Goal: Task Accomplishment & Management: Manage account settings

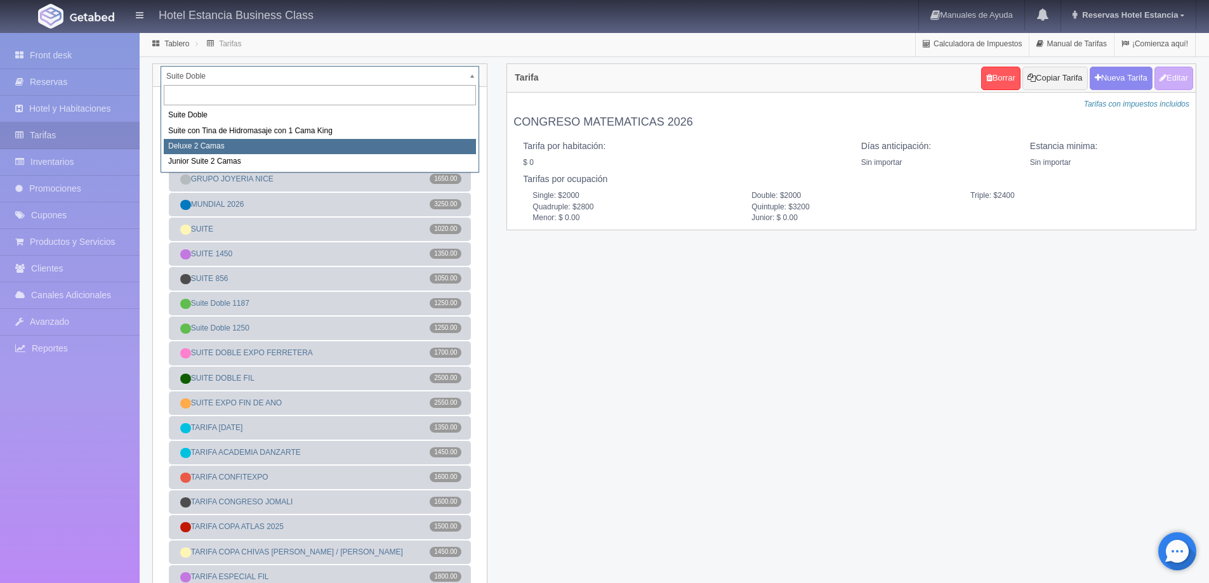
select select "2134"
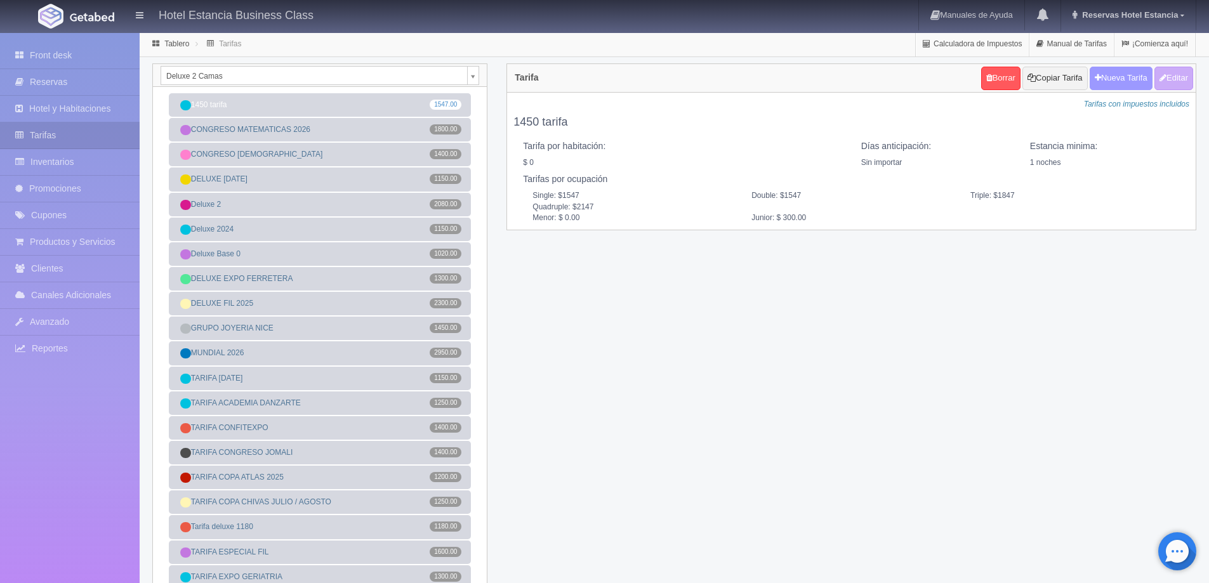
click at [1110, 83] on button "Nueva Tarifa" at bounding box center [1121, 78] width 63 height 23
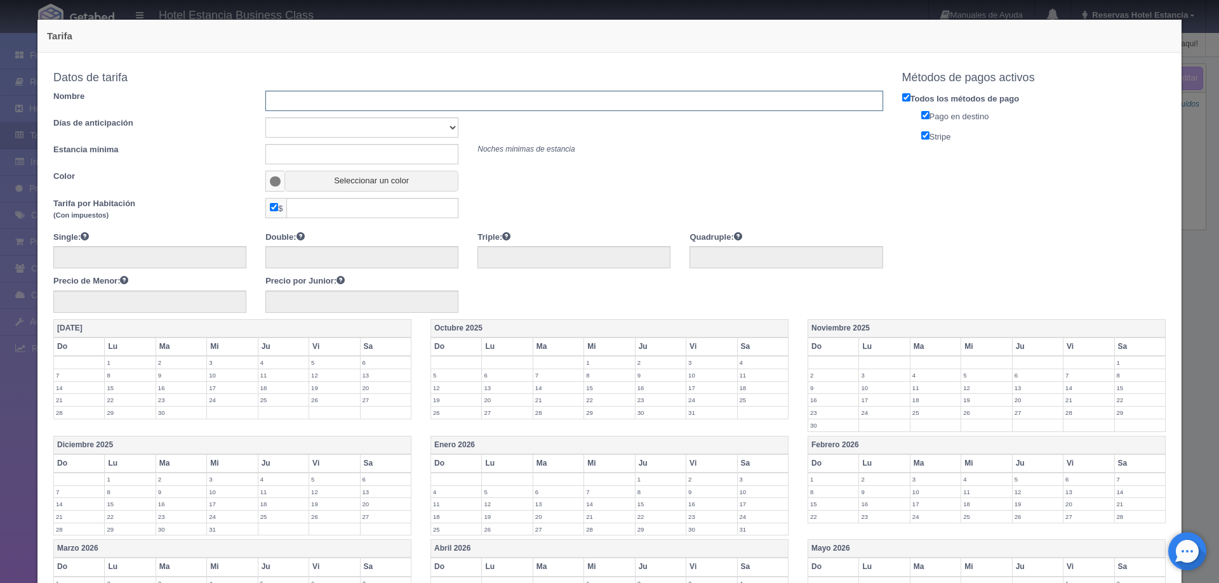
click at [347, 105] on input "text" at bounding box center [573, 101] width 617 height 20
type input "TARIFA ESPECIAL NOVIEMBRE"
drag, startPoint x: 341, startPoint y: 128, endPoint x: 341, endPoint y: 136, distance: 8.3
click at [341, 128] on select "Sin importar 1 2 3 4 5 6 7 8 9 10" at bounding box center [361, 127] width 193 height 20
select select "0"
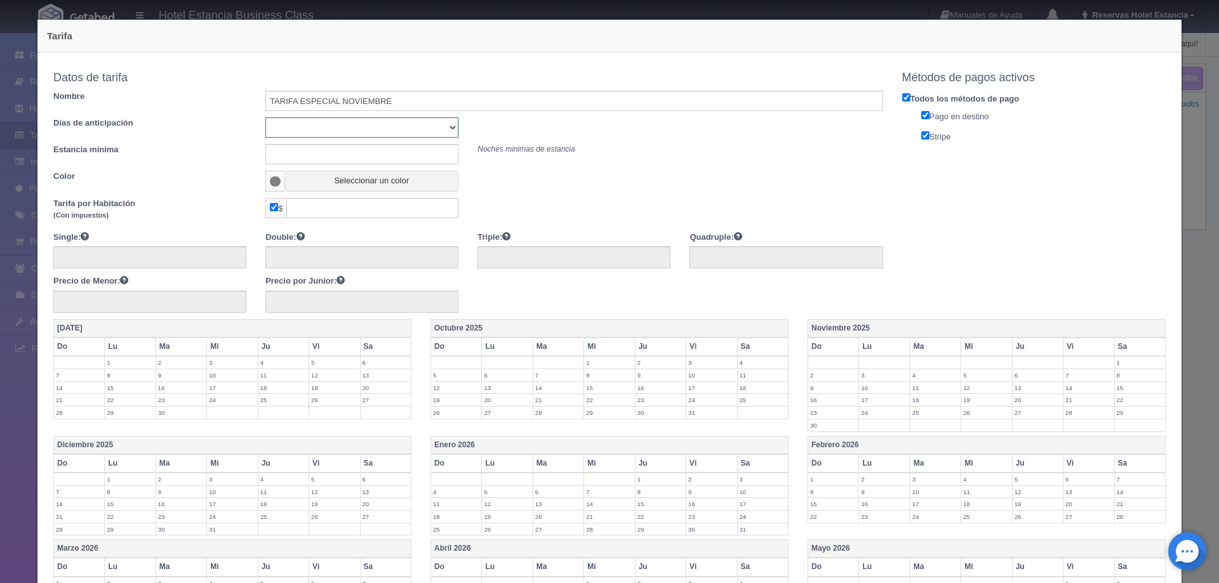
click at [265, 117] on select "Sin importar 1 2 3 4 5 6 7 8 9 10" at bounding box center [361, 127] width 193 height 20
click at [339, 157] on input "text" at bounding box center [361, 154] width 193 height 20
type input "0"
click at [337, 183] on button "Seleccionar un color" at bounding box center [371, 181] width 174 height 21
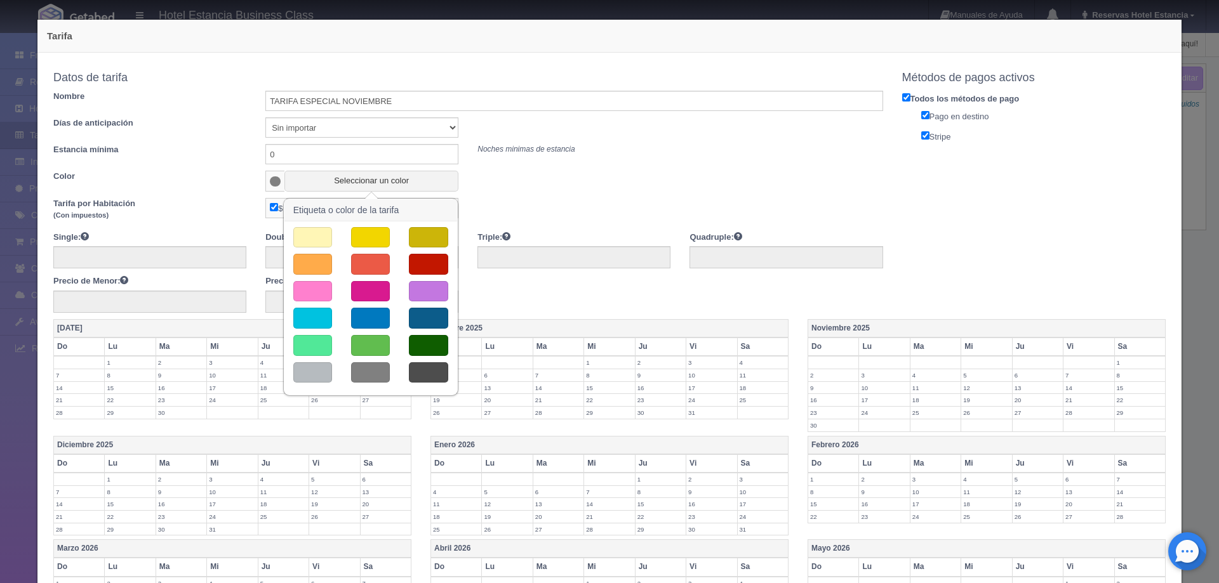
click at [322, 312] on button "button" at bounding box center [312, 318] width 39 height 21
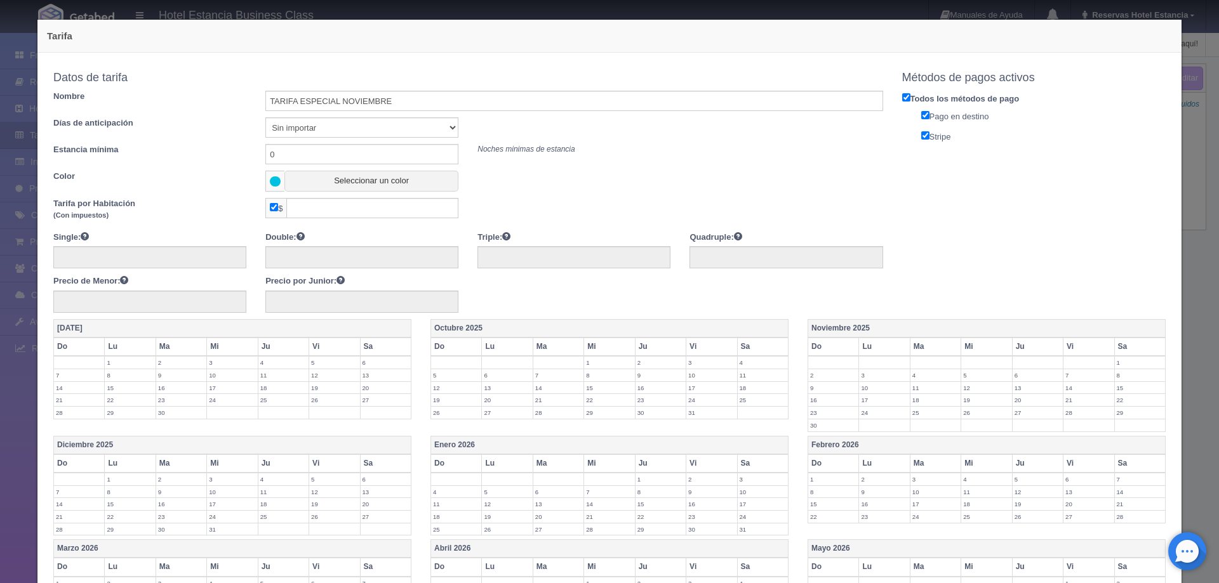
click at [269, 213] on span "$" at bounding box center [275, 208] width 21 height 20
click at [267, 205] on span "$" at bounding box center [275, 208] width 21 height 20
click at [272, 208] on input "checkbox" at bounding box center [274, 207] width 8 height 8
checkbox input "false"
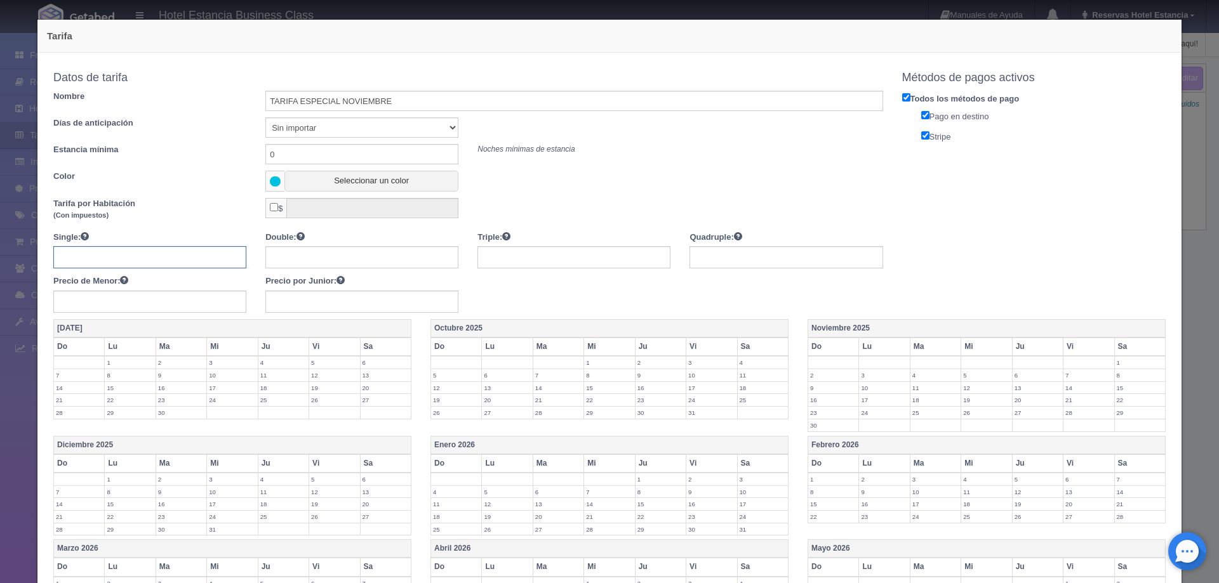
click at [188, 264] on input "text" at bounding box center [149, 257] width 193 height 22
type input "1600"
type input "2000"
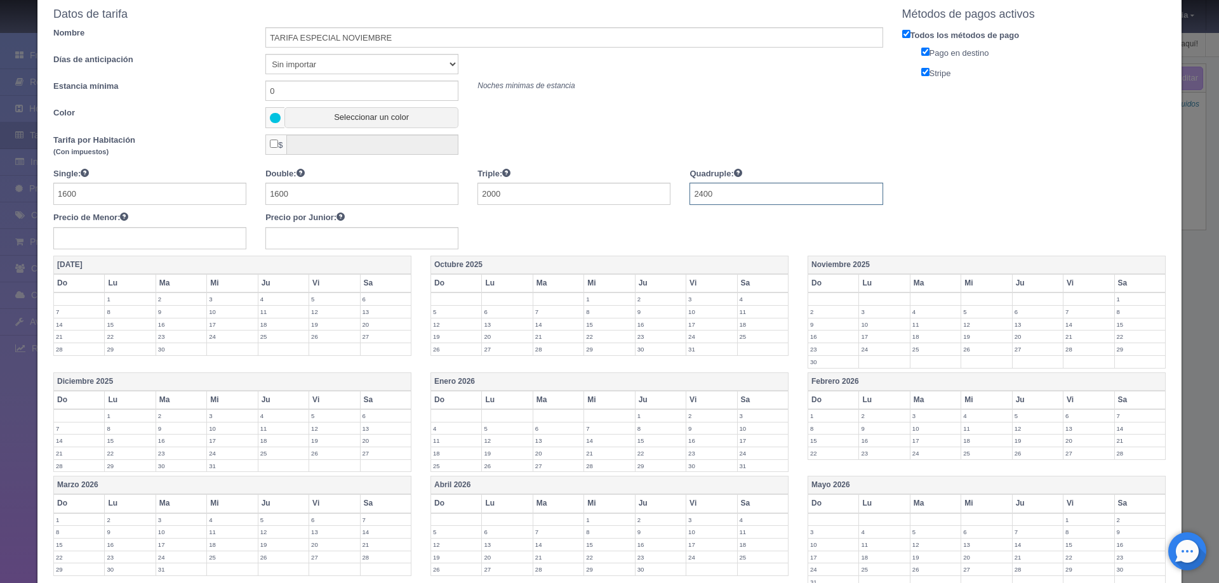
type input "2400"
click at [962, 338] on label "19" at bounding box center [986, 337] width 50 height 12
click at [1012, 338] on label "20" at bounding box center [1037, 337] width 50 height 12
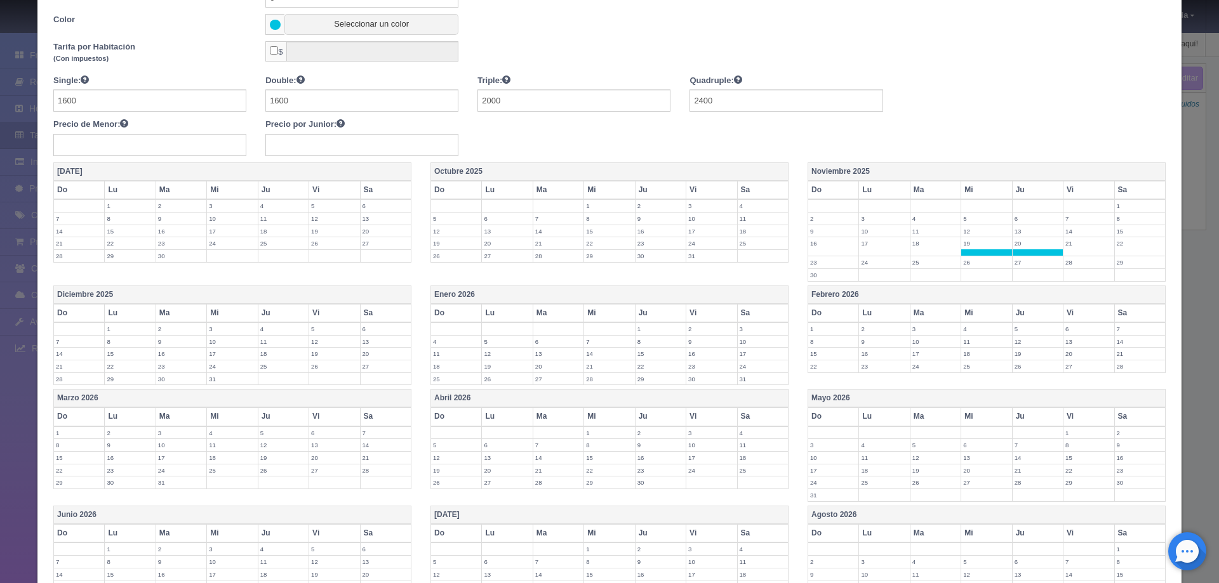
scroll to position [302, 0]
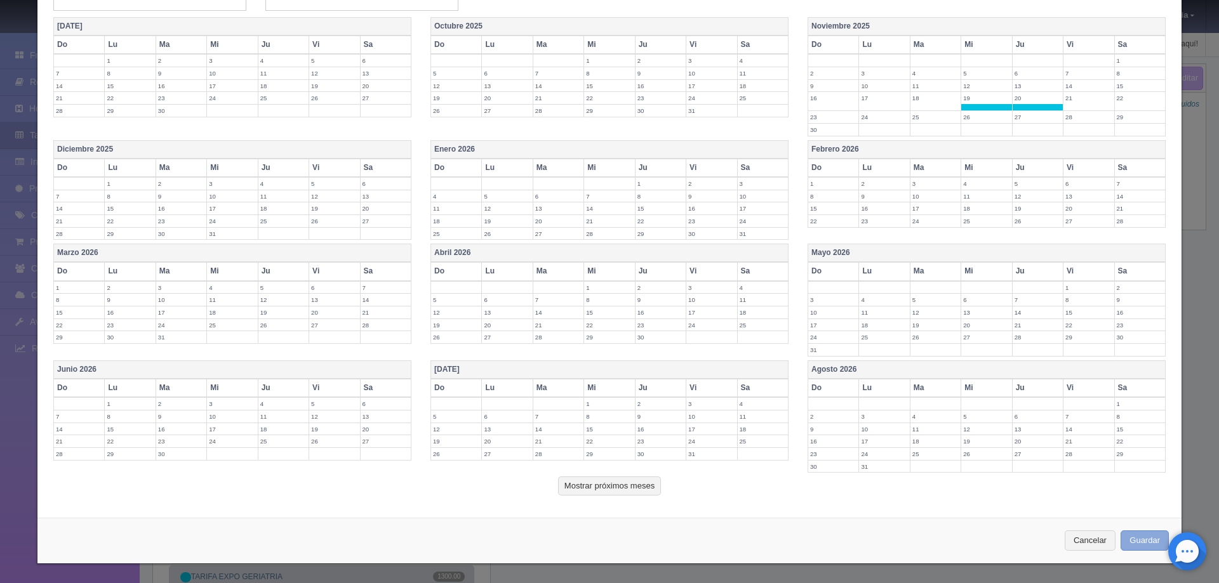
click at [1136, 545] on button "Guardar" at bounding box center [1144, 541] width 48 height 21
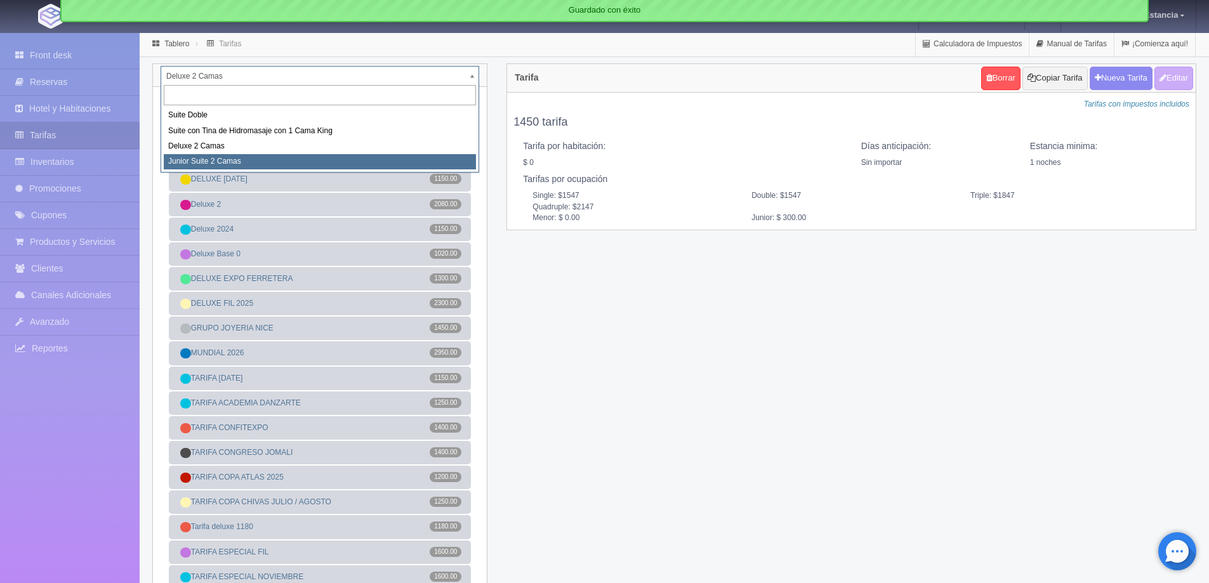
select select "2164"
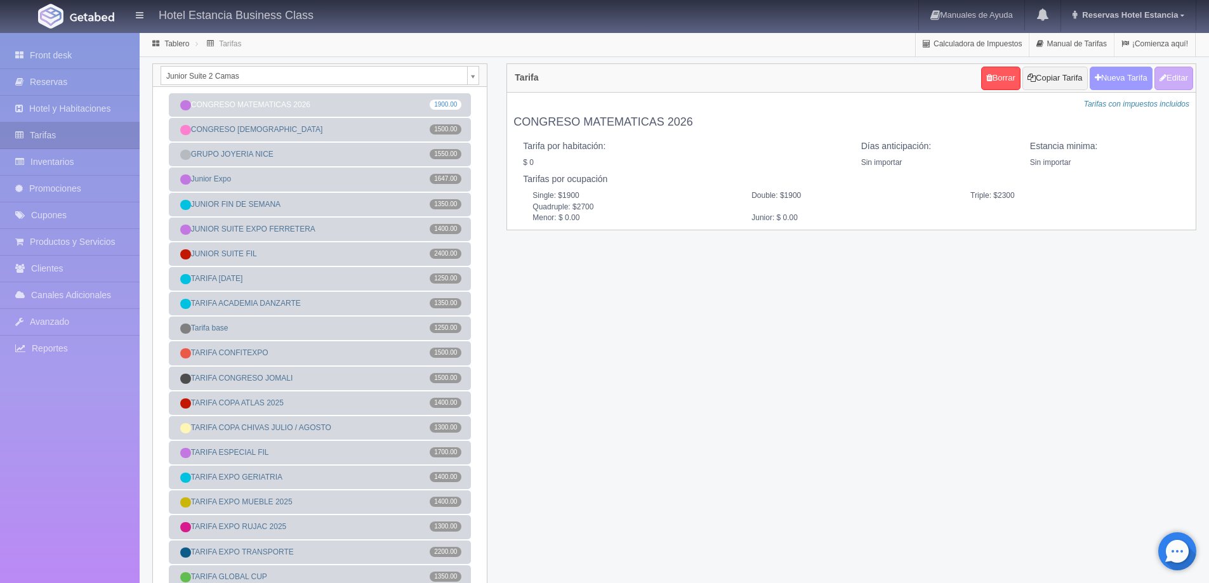
click at [1122, 78] on button "Nueva Tarifa" at bounding box center [1121, 78] width 63 height 23
select select
checkbox input "true"
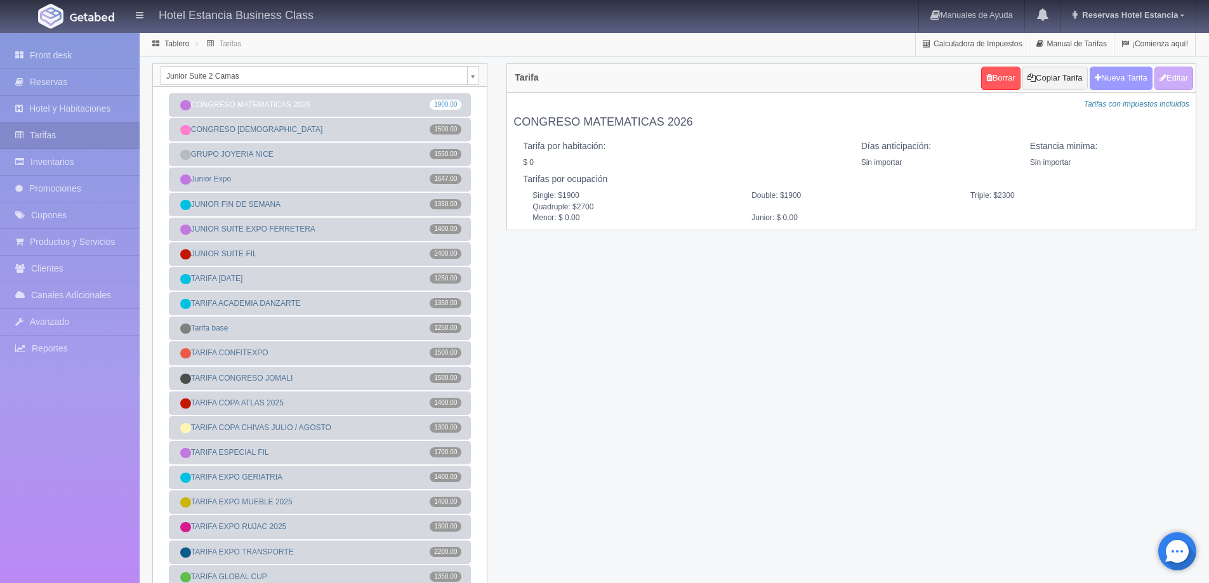
checkbox input "true"
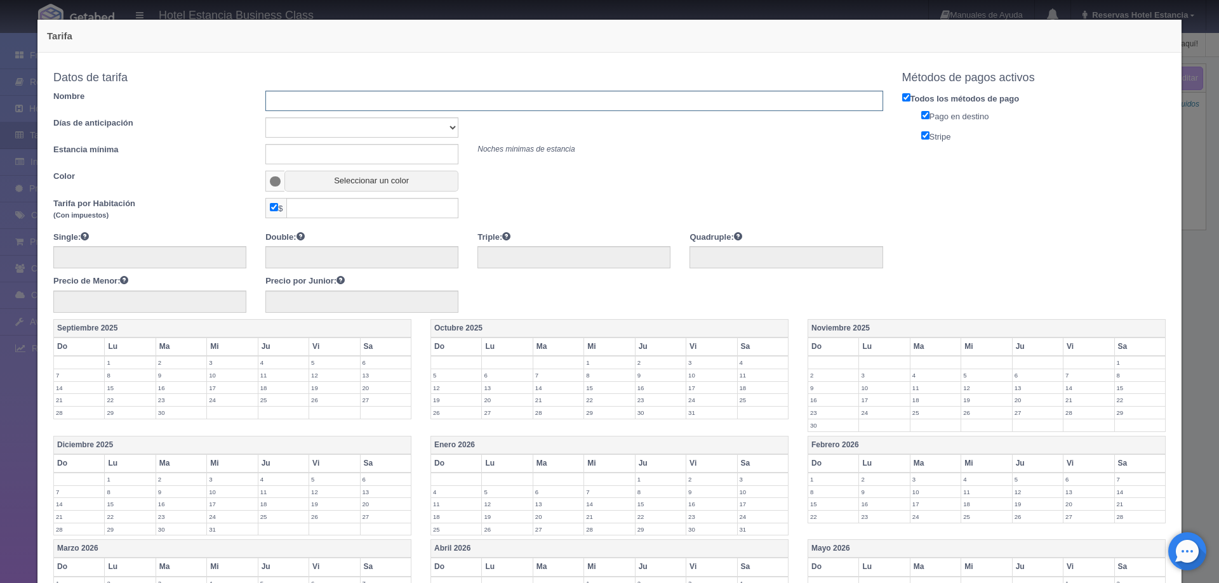
click at [380, 98] on input "text" at bounding box center [573, 101] width 617 height 20
type input "TARIFA ESPECIAL NOVIEMBRE"
click at [345, 133] on select "Sin importar 1 2 3 4 5 6 7 8 9 10" at bounding box center [361, 127] width 193 height 20
select select "0"
click at [265, 117] on select "Sin importar 1 2 3 4 5 6 7 8 9 10" at bounding box center [361, 127] width 193 height 20
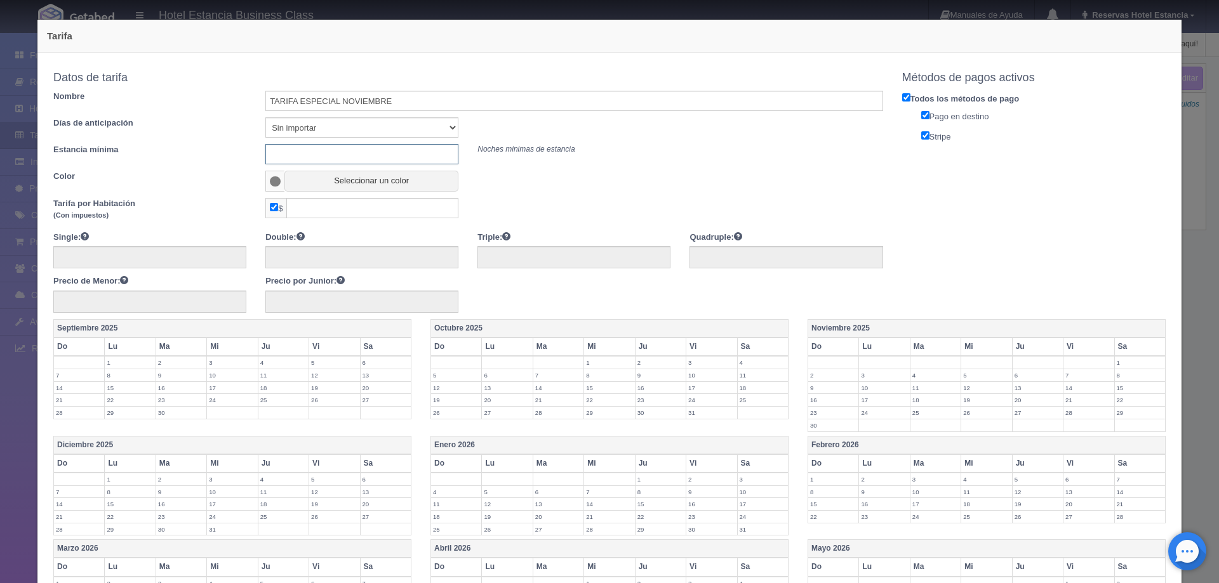
click at [334, 154] on input "text" at bounding box center [361, 154] width 193 height 20
type input "0"
click at [347, 176] on button "Seleccionar un color" at bounding box center [371, 181] width 174 height 21
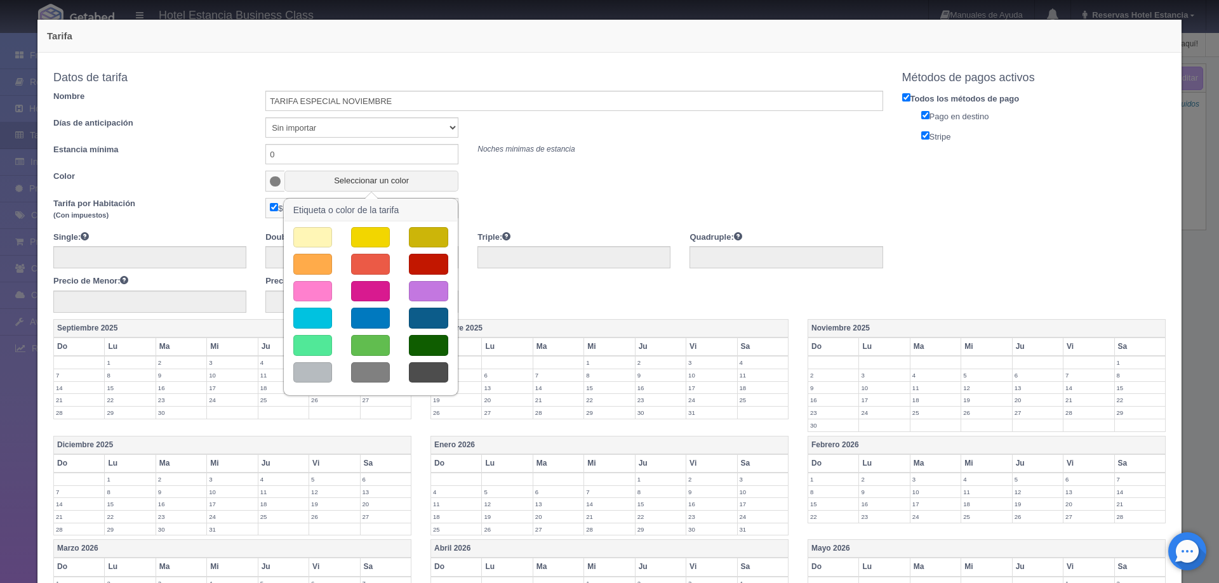
click at [321, 315] on button "button" at bounding box center [312, 318] width 39 height 21
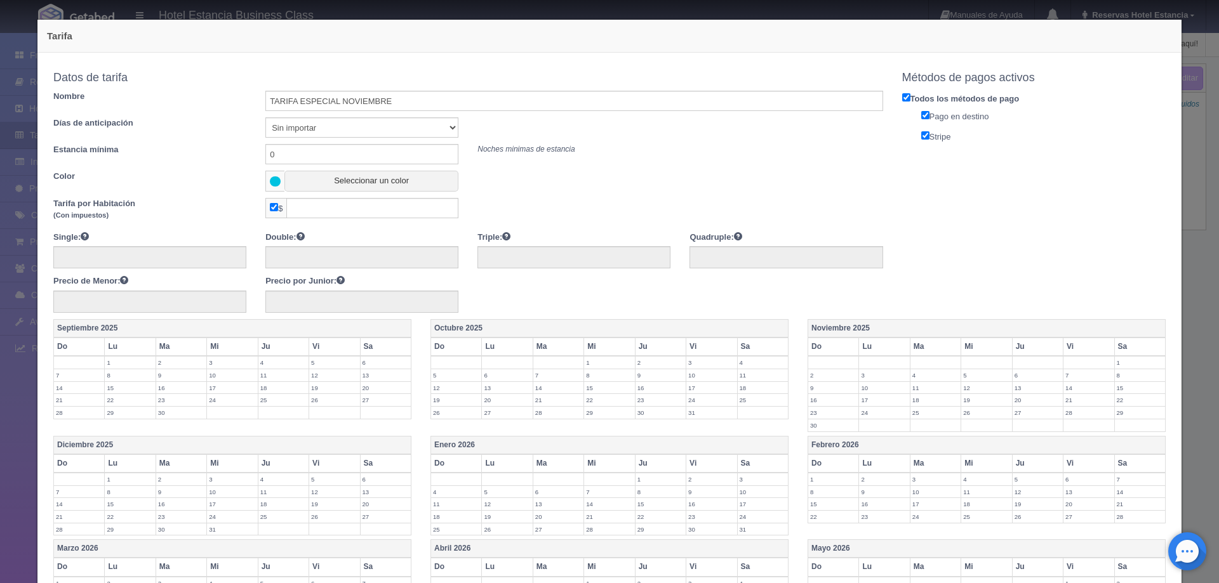
click at [270, 207] on input "checkbox" at bounding box center [274, 207] width 8 height 8
checkbox input "false"
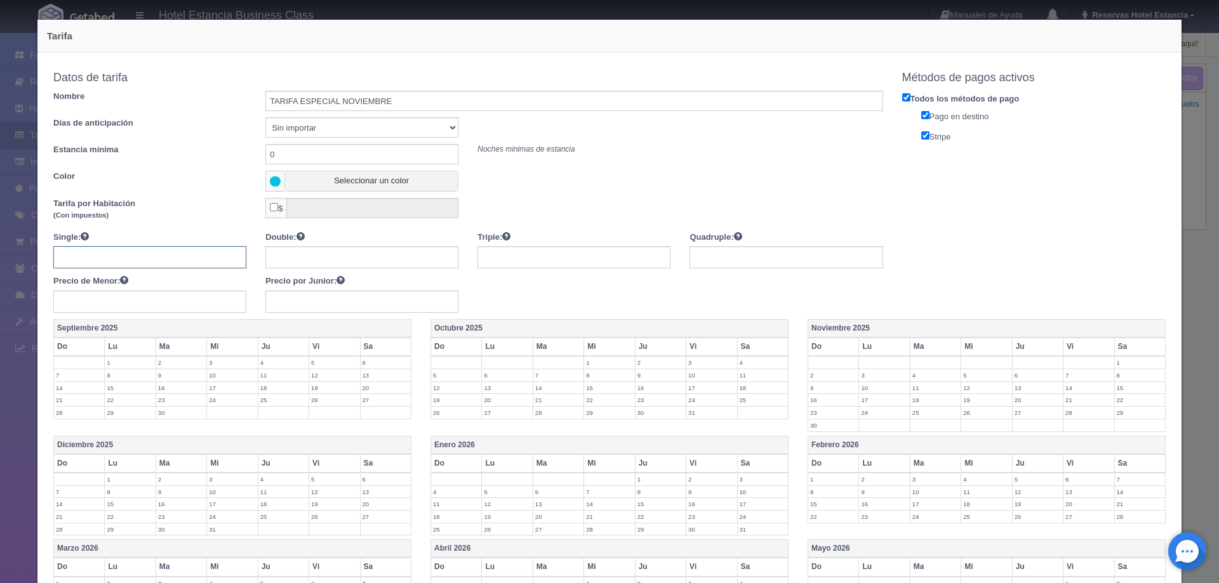
click at [156, 252] on input "text" at bounding box center [149, 257] width 193 height 22
type input "1700"
type input "2100"
type input "2500"
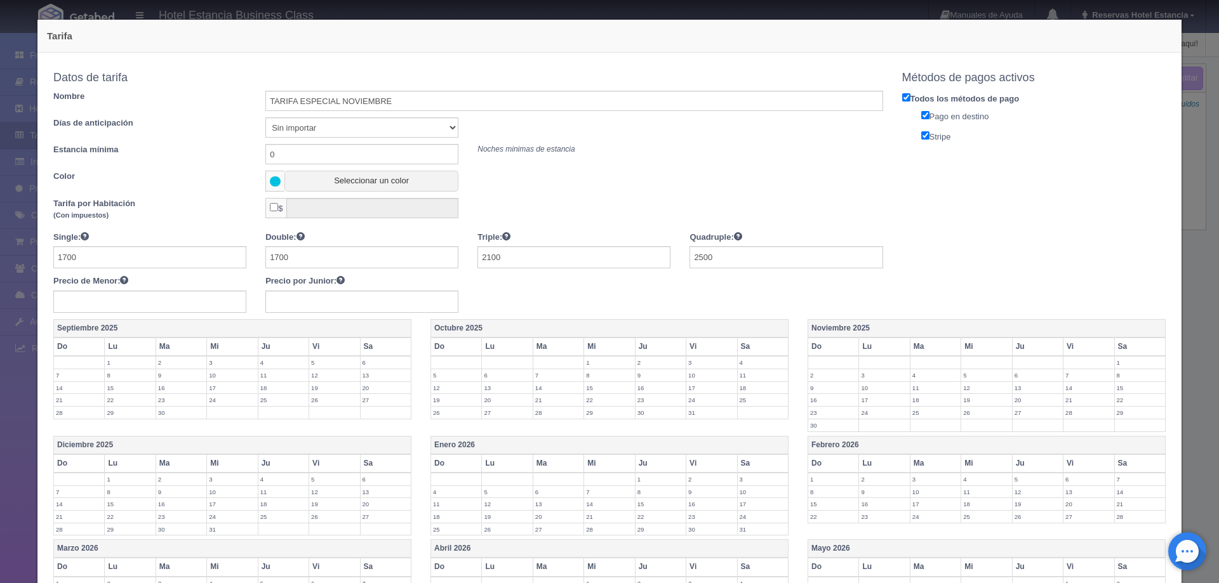
click at [961, 397] on label "19" at bounding box center [986, 400] width 50 height 12
click at [1019, 401] on label "20" at bounding box center [1037, 400] width 50 height 12
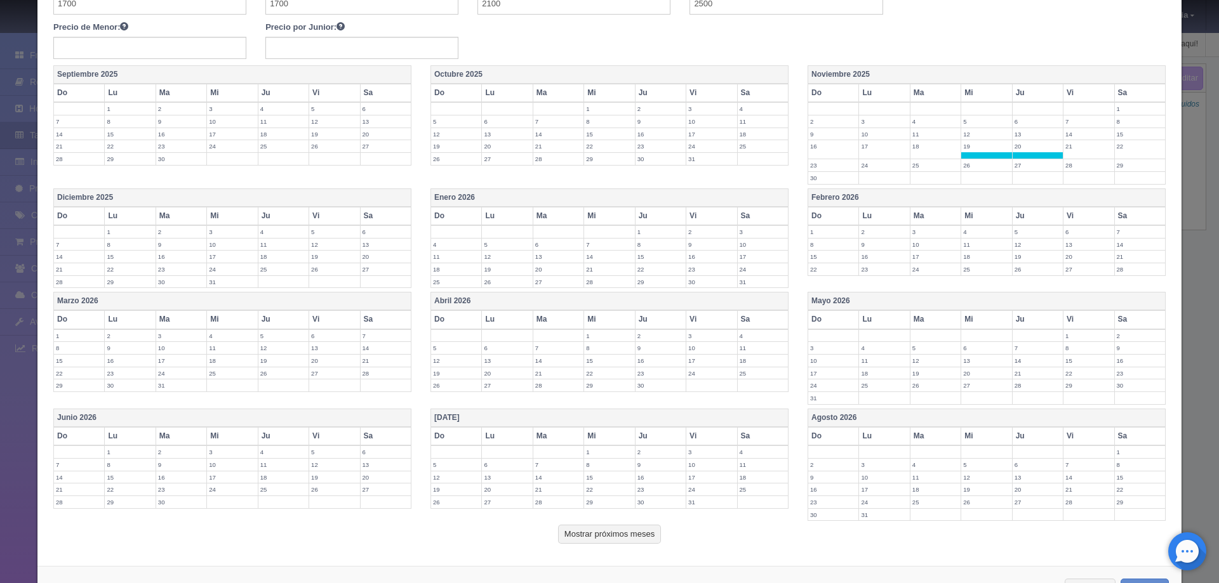
scroll to position [302, 0]
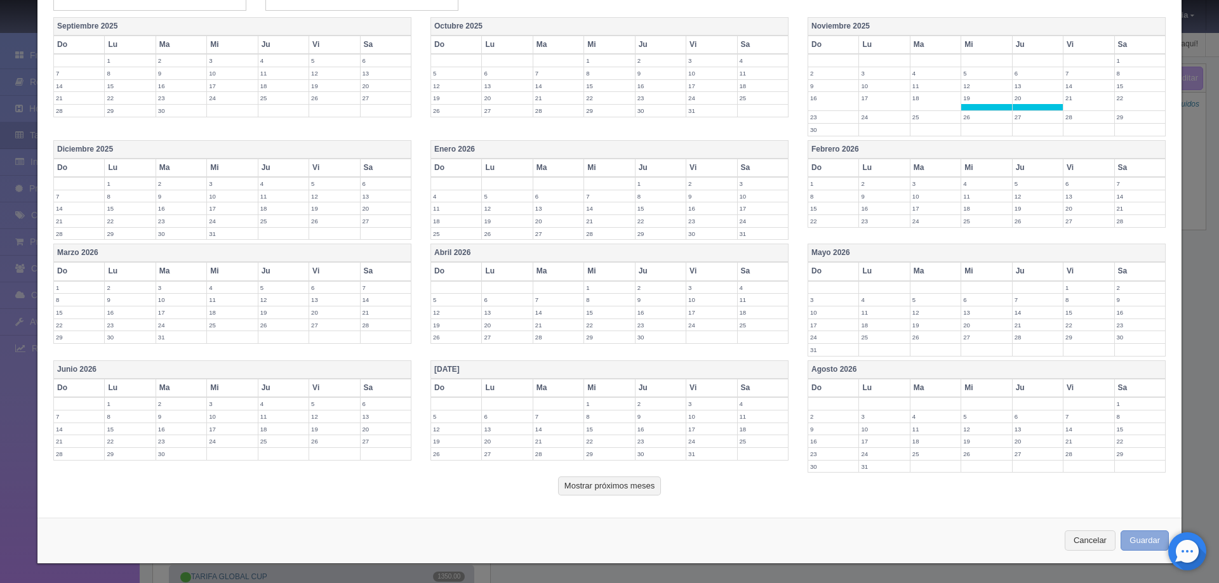
click at [1139, 539] on button "Guardar" at bounding box center [1144, 541] width 48 height 21
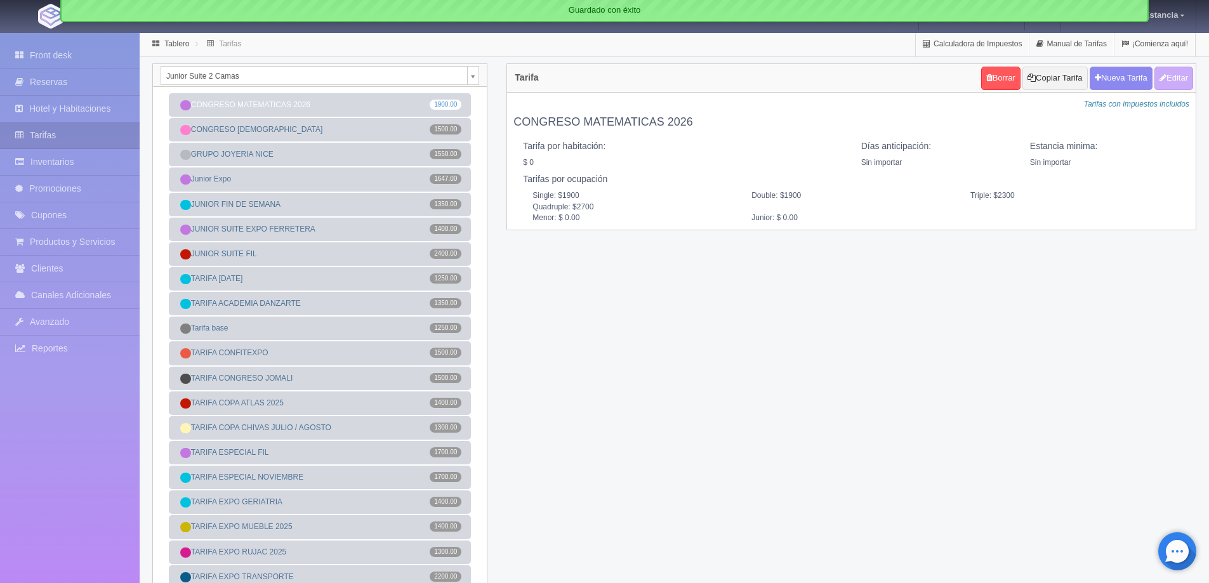
select select "546"
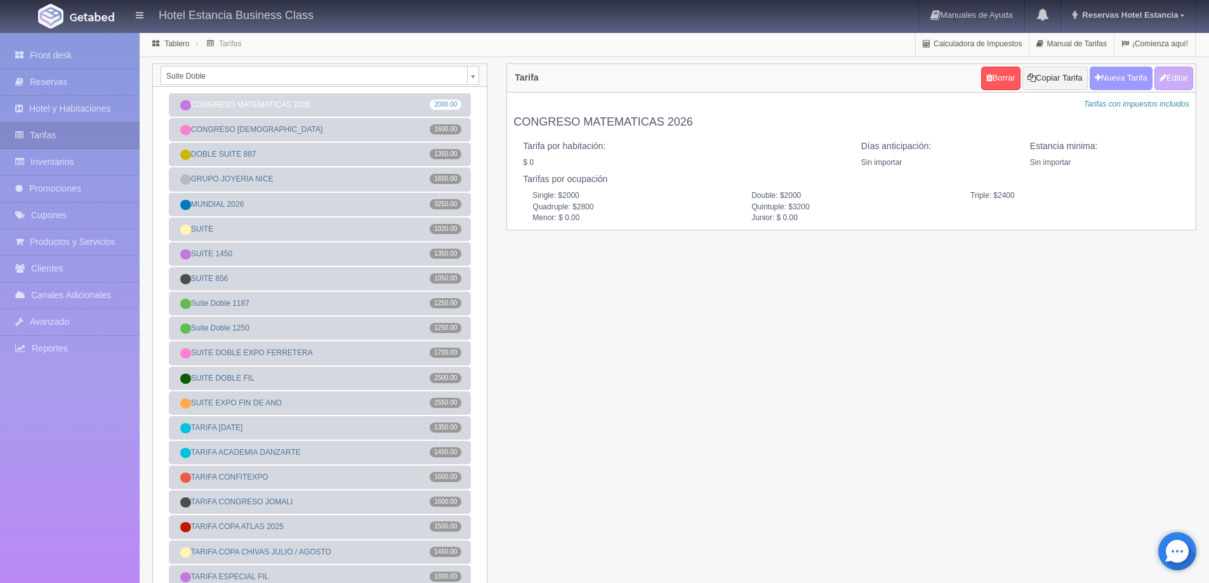
click at [1104, 82] on button "Nueva Tarifa" at bounding box center [1121, 78] width 63 height 23
select select
checkbox input "true"
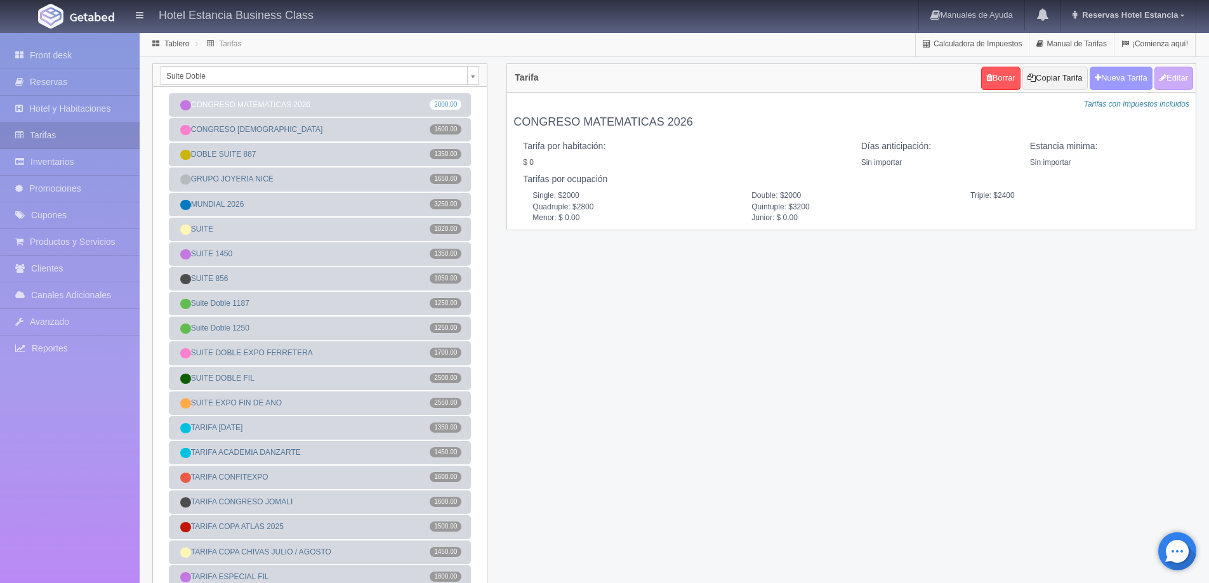
checkbox input "true"
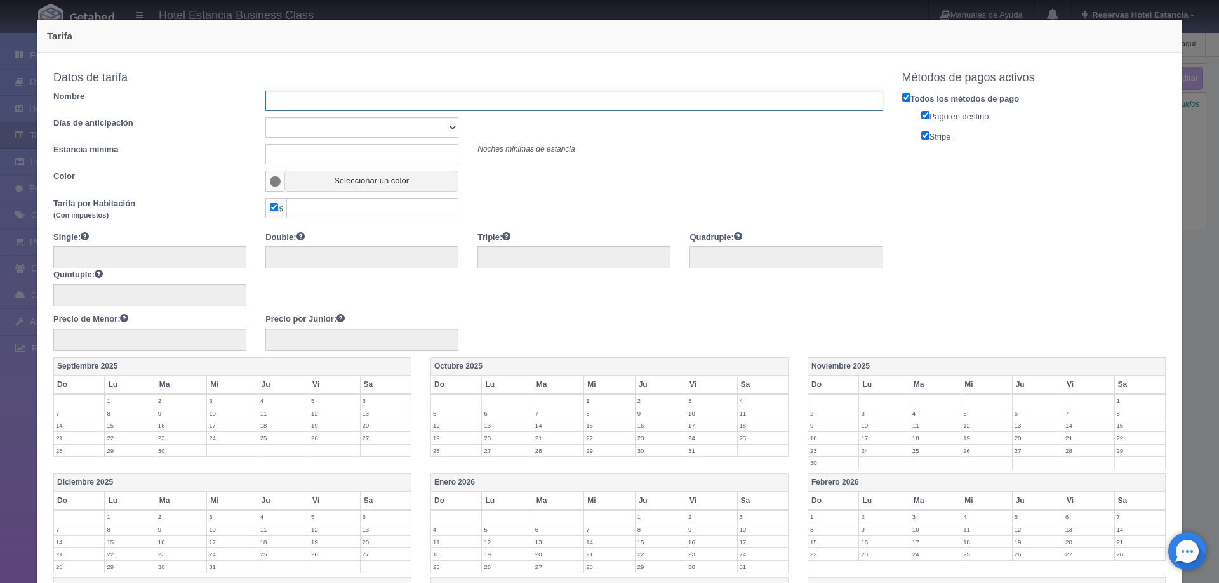
click at [368, 103] on input "text" at bounding box center [573, 101] width 617 height 20
type input "TARIFA ESPECIAL NOVIEMBRE"
click at [359, 128] on select "Sin importar 1 2 3 4 5 6 7 8 9 10" at bounding box center [361, 127] width 193 height 20
select select "0"
click at [265, 117] on select "Sin importar 1 2 3 4 5 6 7 8 9 10" at bounding box center [361, 127] width 193 height 20
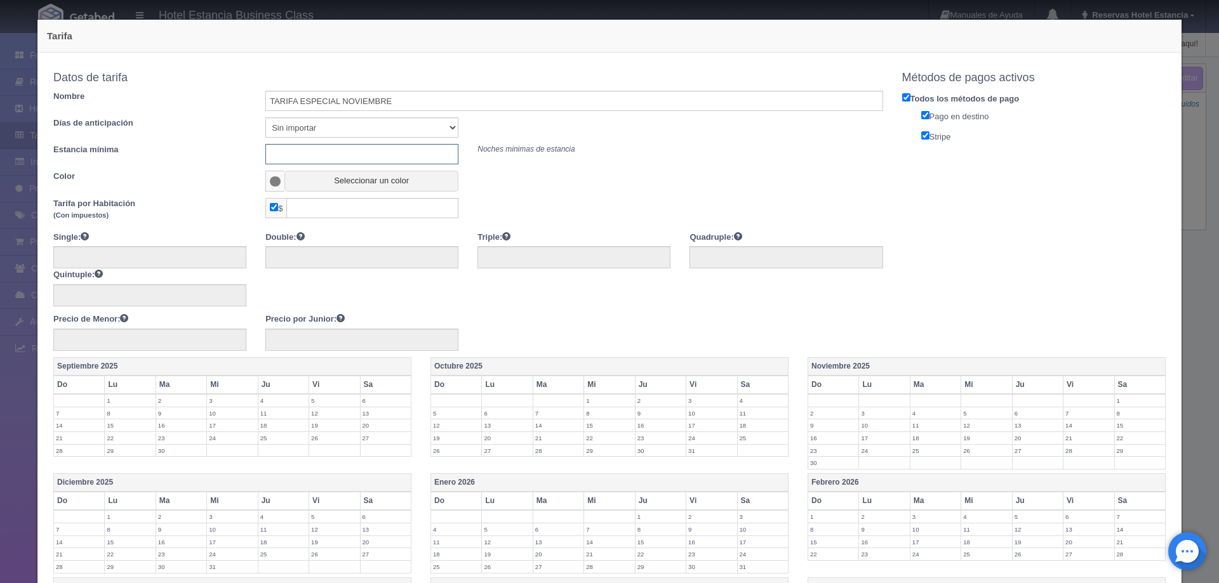
click at [341, 155] on input "text" at bounding box center [361, 154] width 193 height 20
type input "0"
click at [338, 187] on button "Seleccionar un color" at bounding box center [371, 181] width 174 height 21
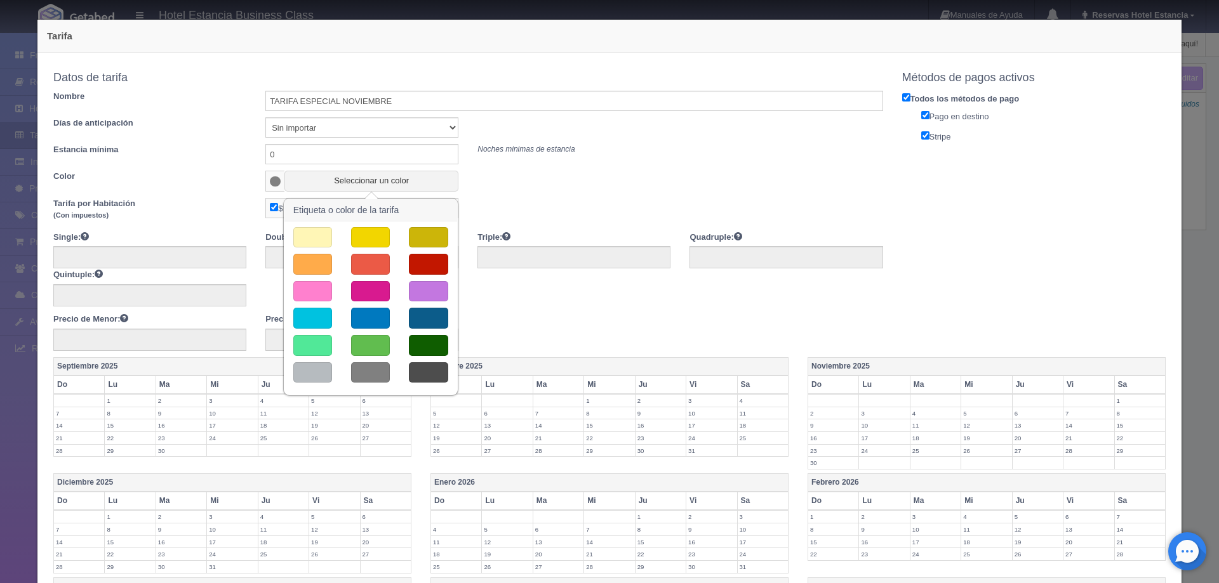
click at [303, 321] on button "button" at bounding box center [312, 318] width 39 height 21
click at [312, 321] on button "button" at bounding box center [312, 318] width 39 height 21
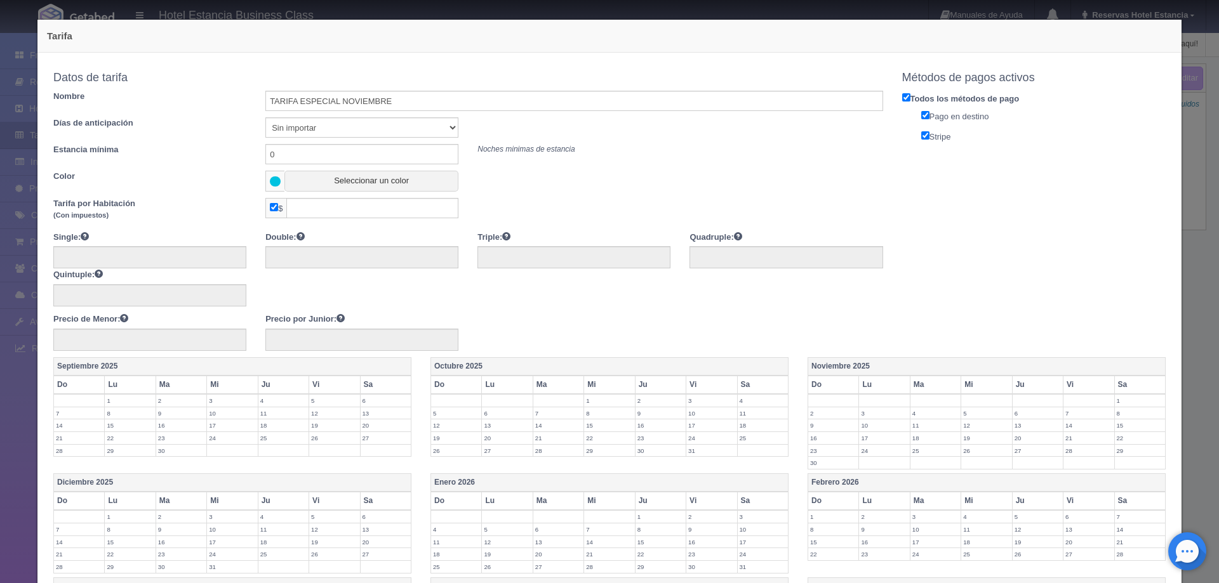
click at [271, 212] on span "$" at bounding box center [275, 208] width 21 height 20
click at [271, 203] on input "checkbox" at bounding box center [274, 207] width 8 height 8
checkbox input "false"
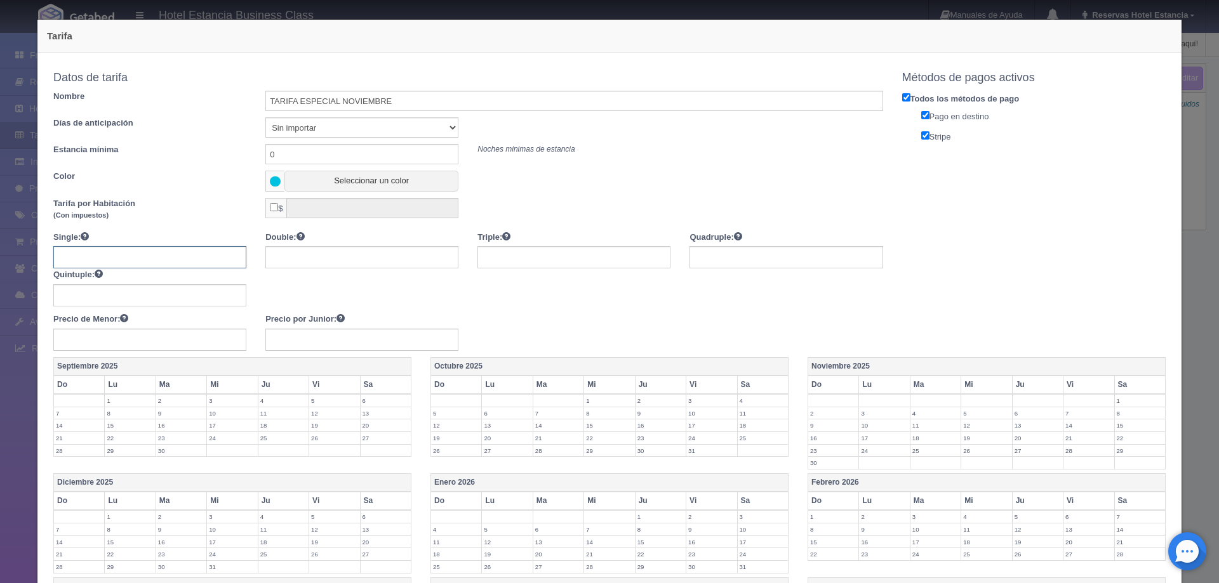
click at [175, 261] on input "text" at bounding box center [149, 257] width 193 height 22
type input "1780"
type input "2180"
type input "2580"
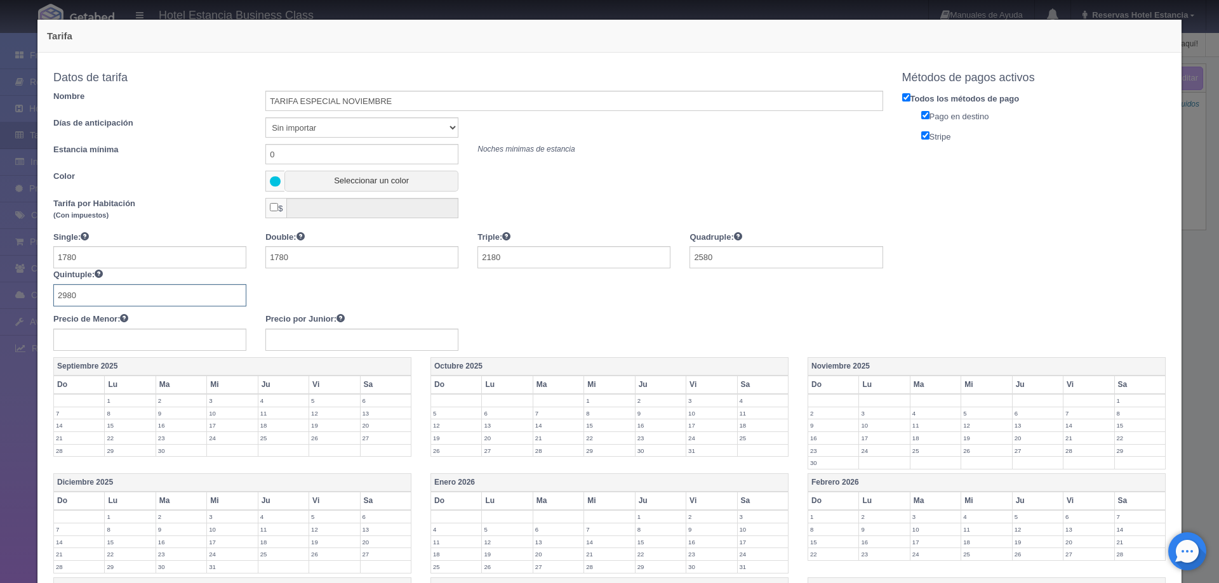
type input "2980"
click at [965, 439] on label "19" at bounding box center [986, 438] width 50 height 12
click at [1021, 445] on td "20" at bounding box center [1037, 441] width 51 height 19
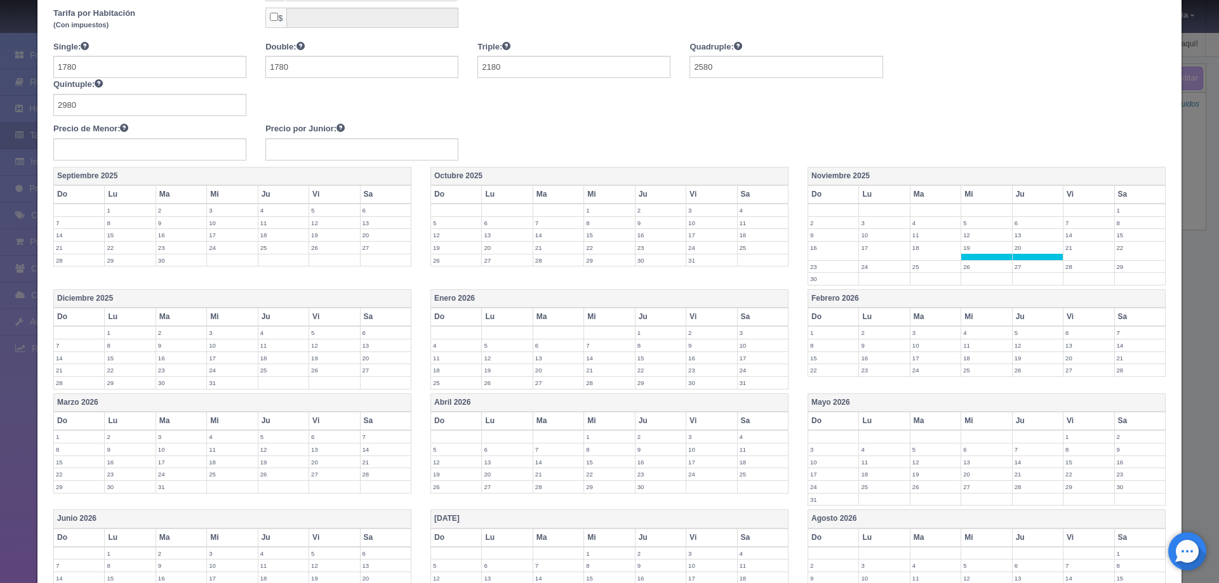
scroll to position [340, 0]
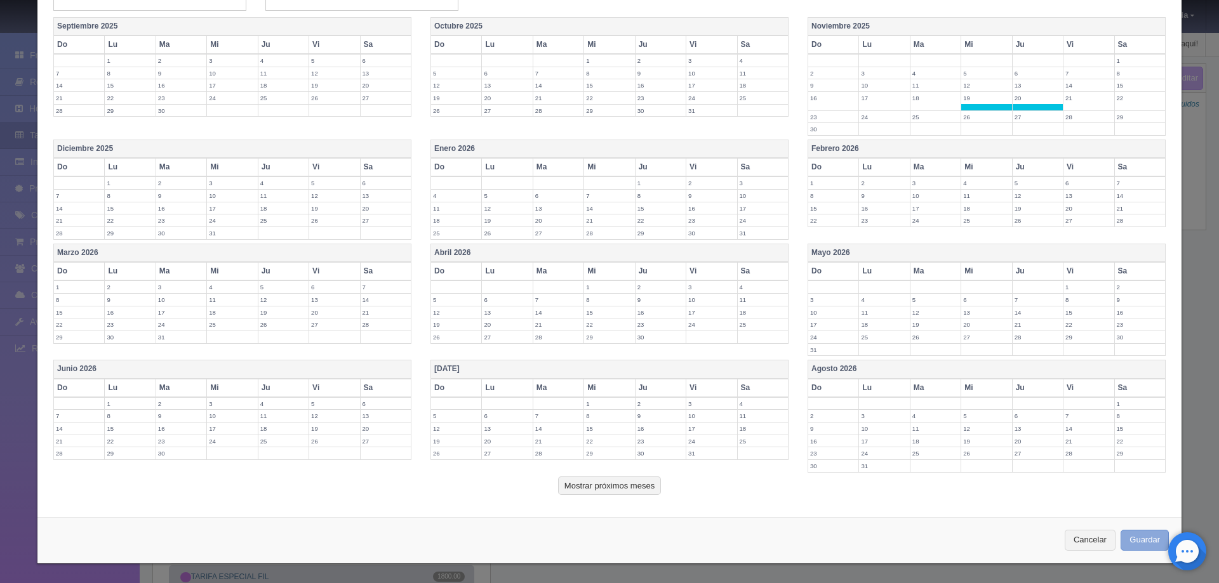
click at [1130, 532] on button "Guardar" at bounding box center [1144, 540] width 48 height 21
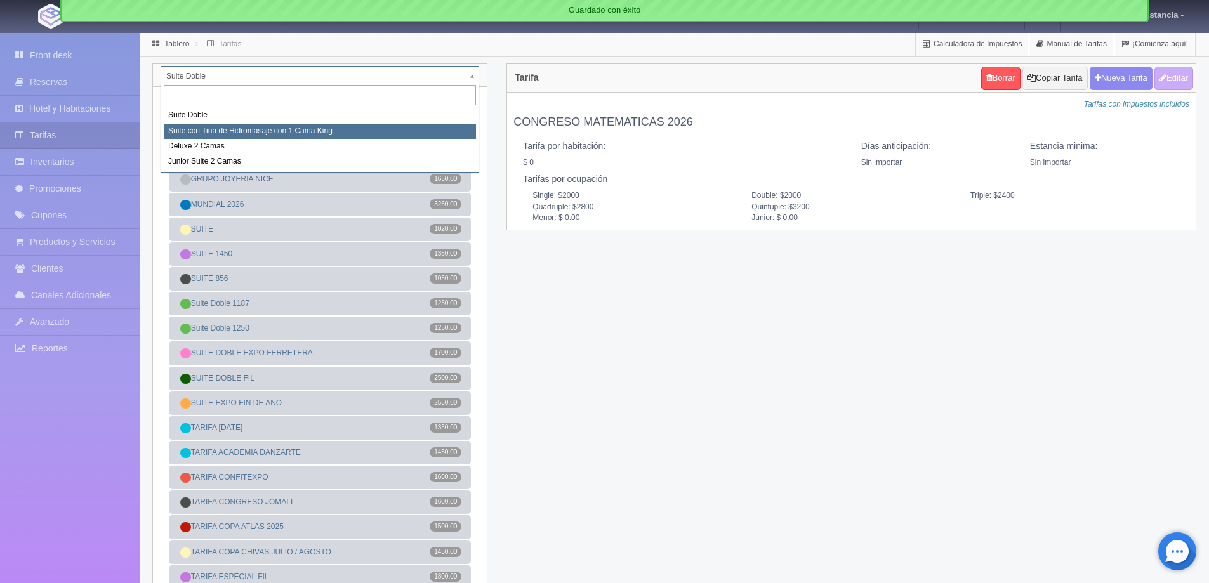
select select "2033"
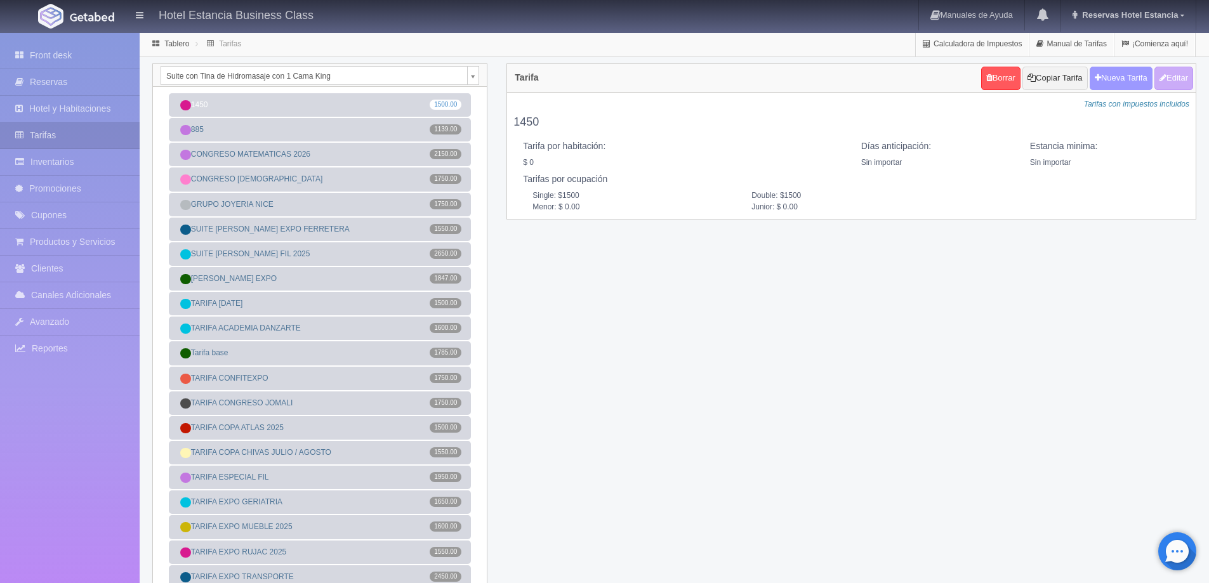
click at [1118, 86] on button "Nueva Tarifa" at bounding box center [1121, 78] width 63 height 23
select select
checkbox input "true"
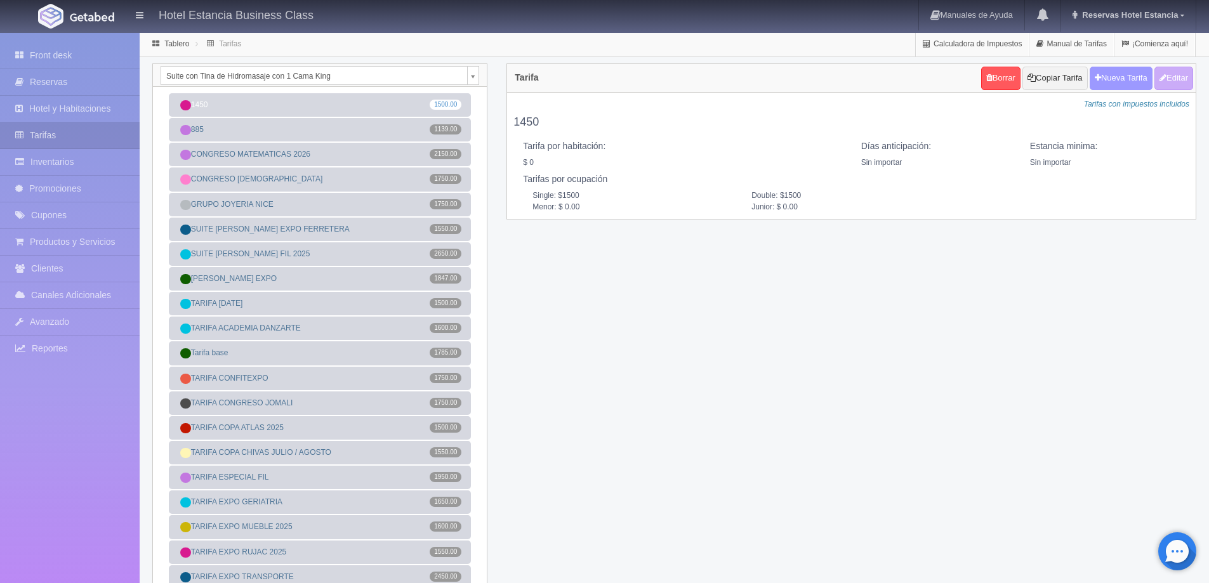
checkbox input "true"
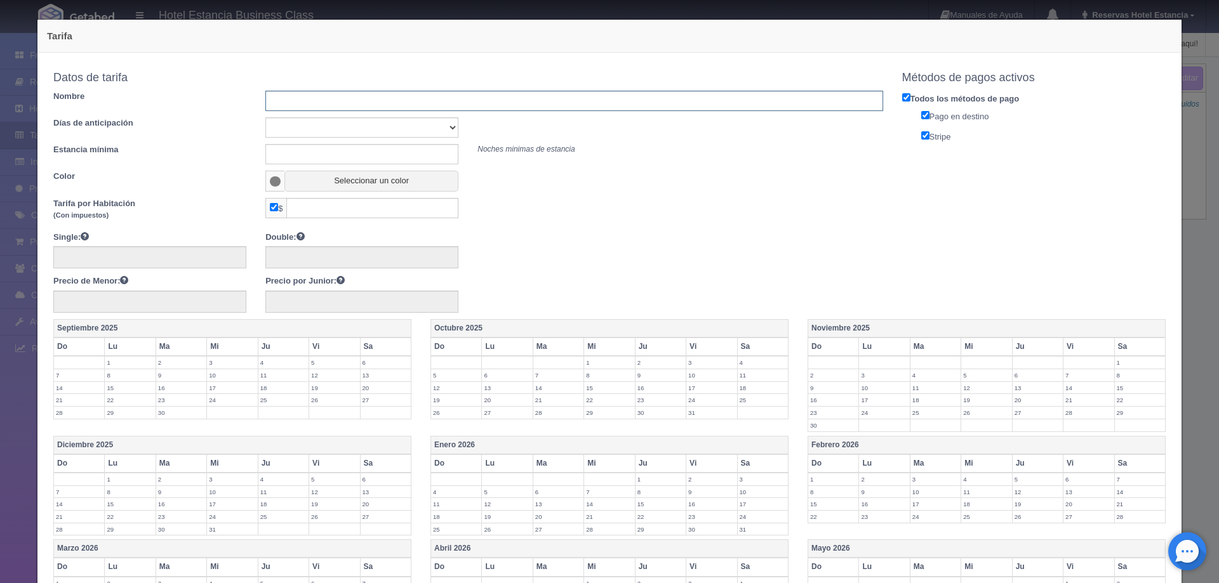
click at [318, 102] on input "text" at bounding box center [573, 101] width 617 height 20
type input "TARIFA ESPECIAL NOVIEMBRE"
click at [337, 125] on select "Sin importar 1 2 3 4 5 6 7 8 9 10" at bounding box center [361, 127] width 193 height 20
select select "0"
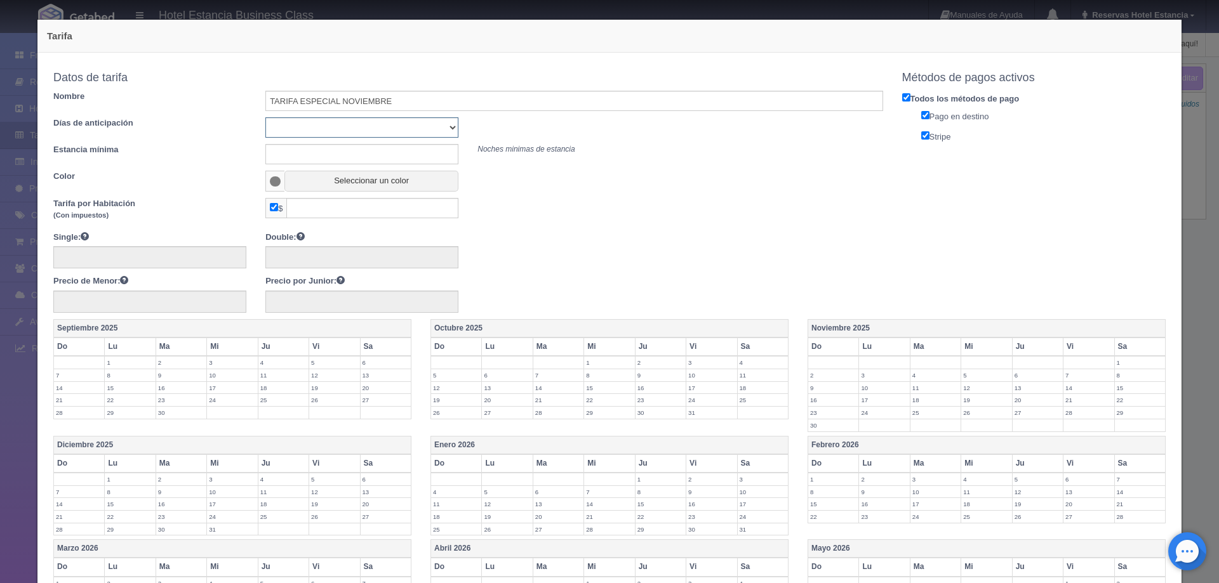
click at [265, 117] on select "Sin importar 1 2 3 4 5 6 7 8 9 10" at bounding box center [361, 127] width 193 height 20
click at [321, 157] on input "text" at bounding box center [361, 154] width 193 height 20
type input "0"
click at [317, 185] on button "Seleccionar un color" at bounding box center [371, 181] width 174 height 21
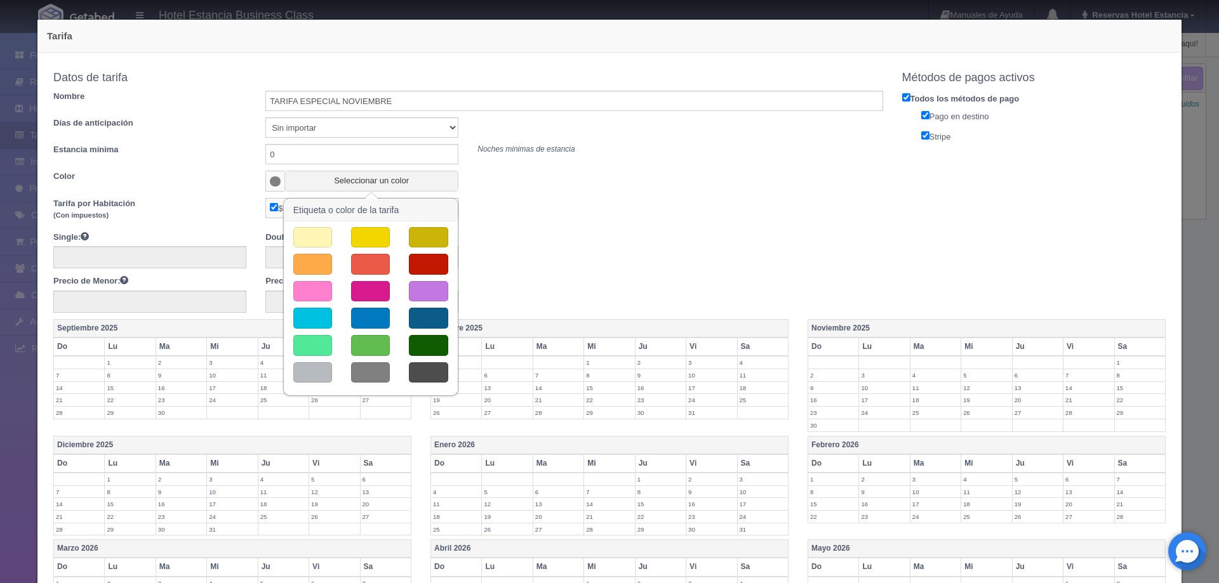
click at [320, 316] on button "button" at bounding box center [312, 318] width 39 height 21
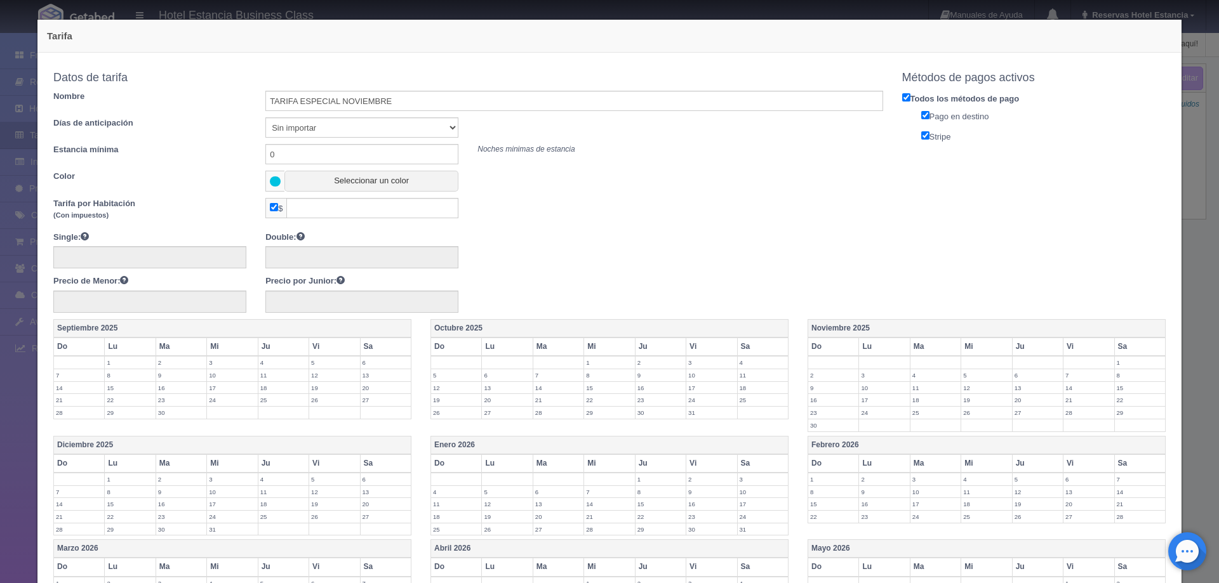
click at [274, 206] on input "checkbox" at bounding box center [274, 207] width 8 height 8
checkbox input "false"
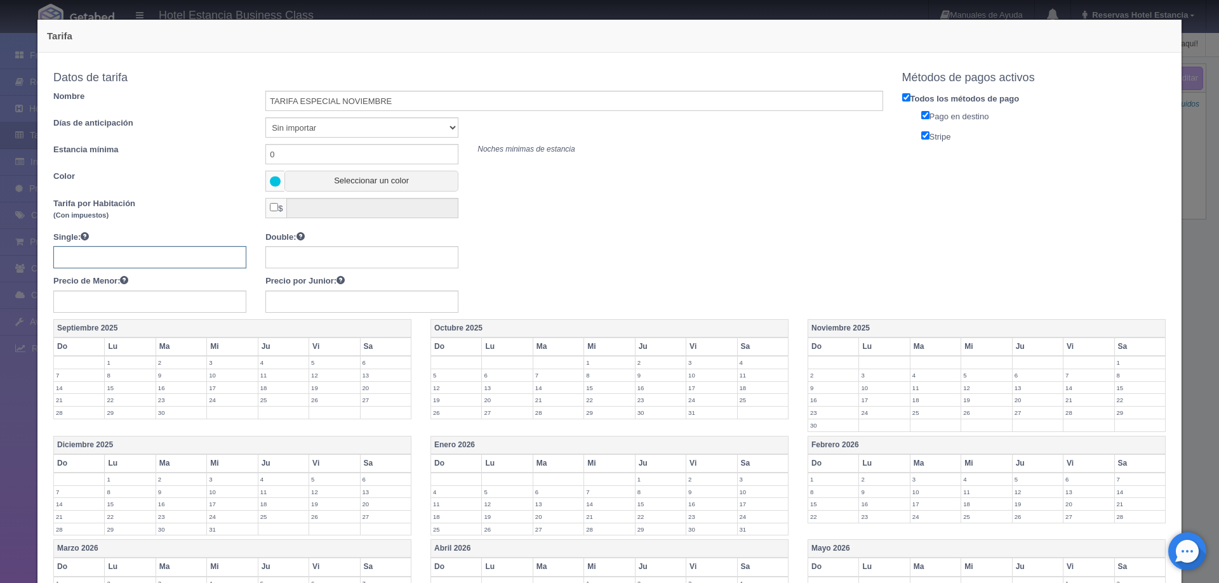
click at [190, 258] on input "text" at bounding box center [149, 257] width 193 height 22
type input "1830"
click at [964, 399] on label "19" at bounding box center [986, 400] width 50 height 12
click at [1018, 400] on label "20" at bounding box center [1037, 400] width 50 height 12
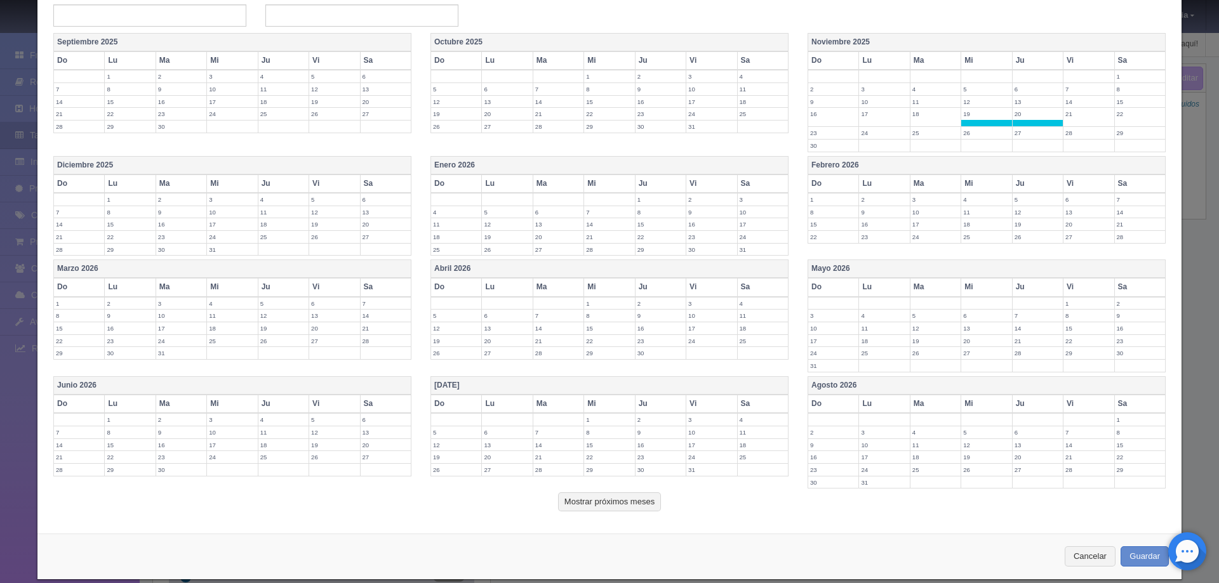
scroll to position [302, 0]
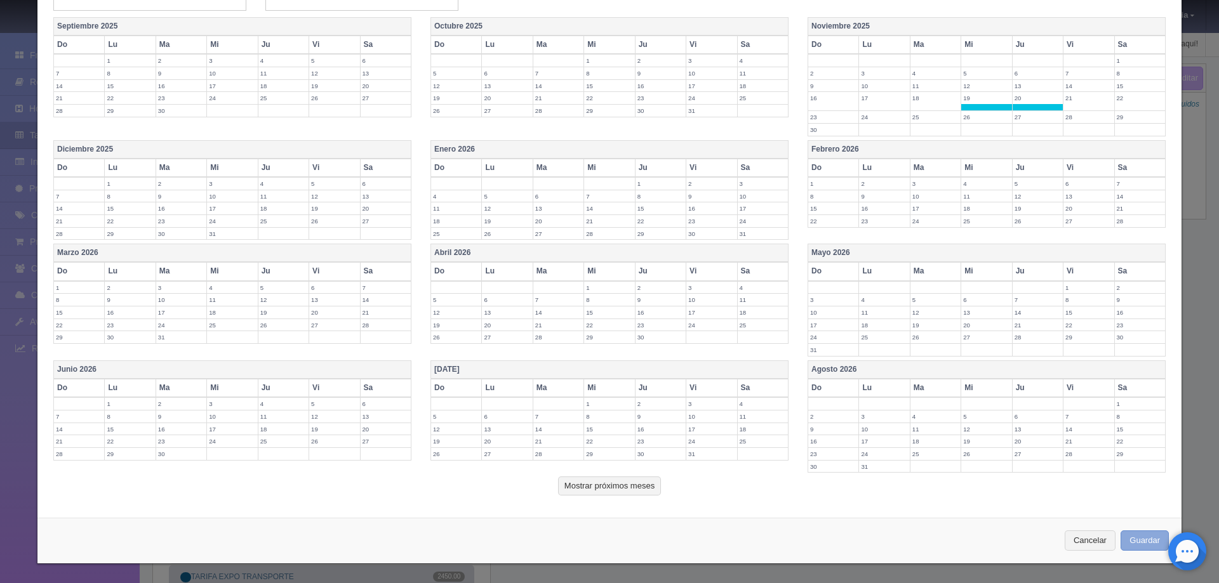
click at [1136, 534] on button "Guardar" at bounding box center [1144, 541] width 48 height 21
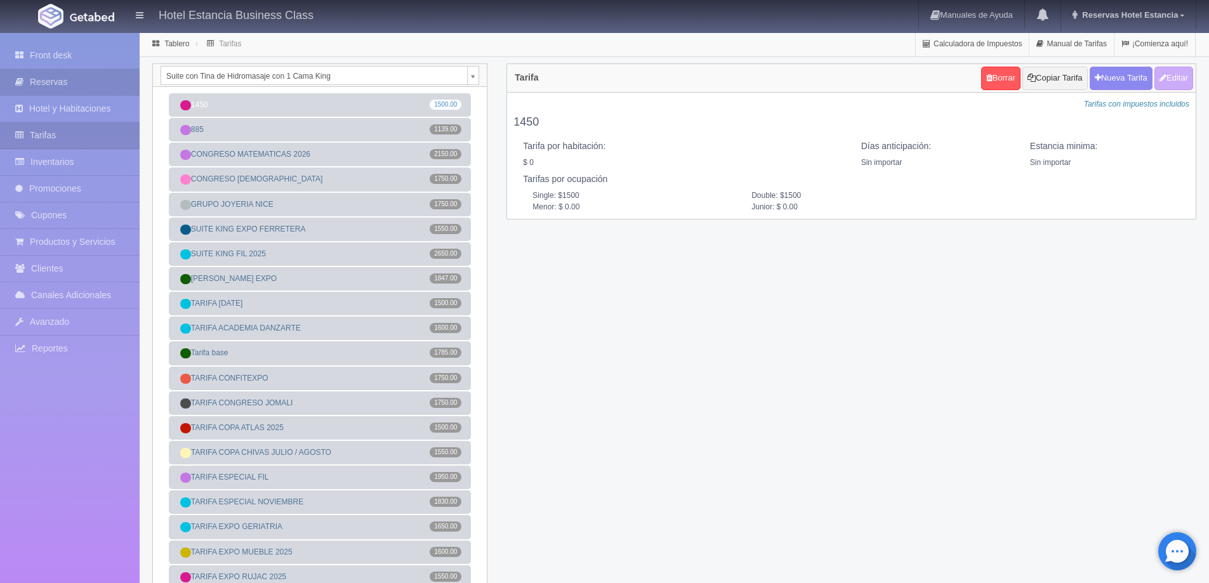
click at [52, 83] on link "Reservas" at bounding box center [70, 82] width 140 height 26
